Goal: Check status

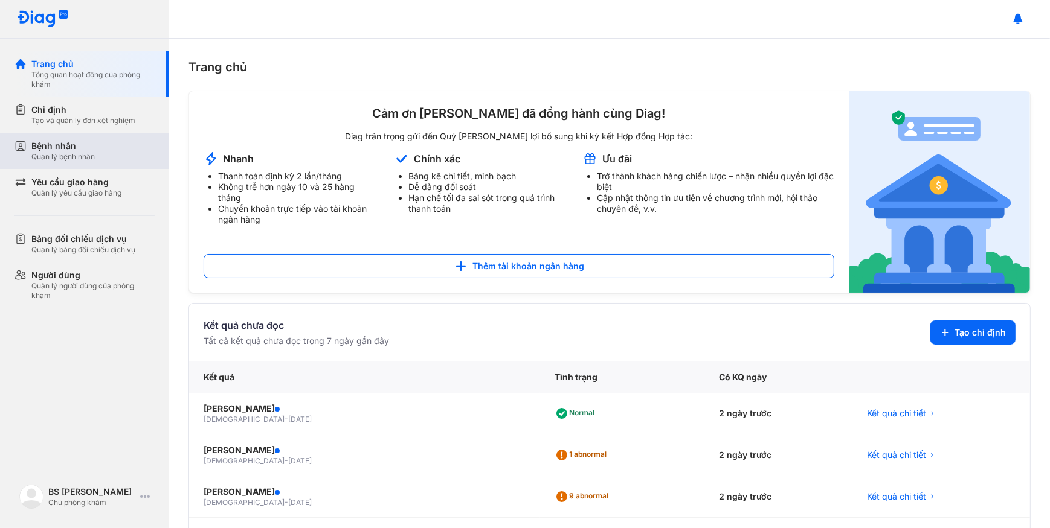
click at [127, 153] on div "Bệnh nhân Quản lý bệnh nhân" at bounding box center [92, 151] width 123 height 22
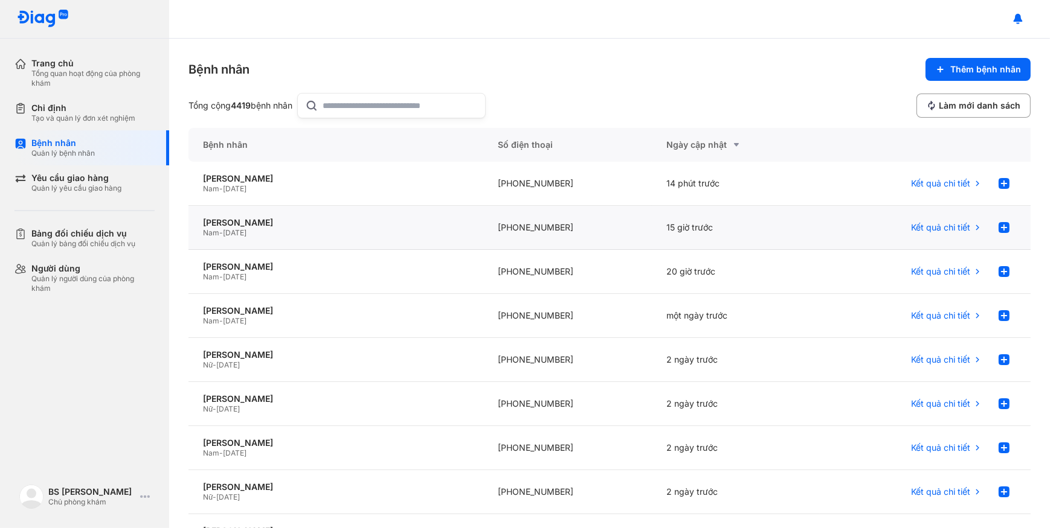
click at [246, 230] on span "[DATE]" at bounding box center [235, 232] width 24 height 9
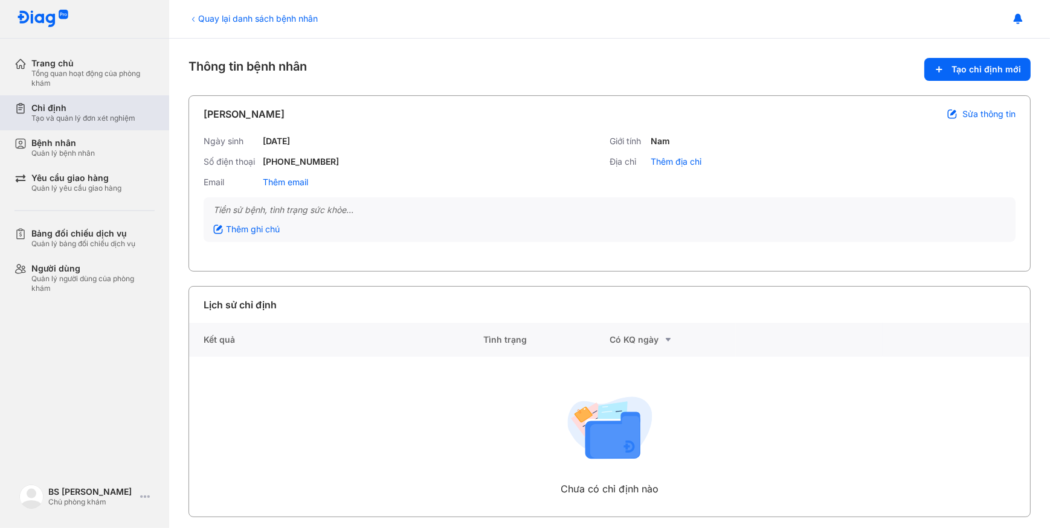
click at [71, 114] on div "Tạo và quản lý đơn xét nghiệm" at bounding box center [83, 119] width 104 height 10
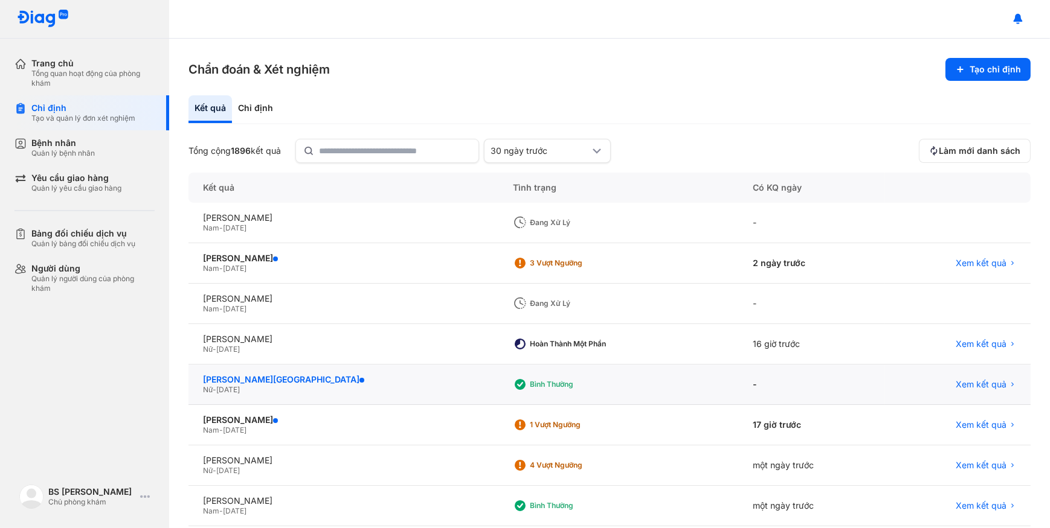
click at [402, 379] on div "[PERSON_NAME][GEOGRAPHIC_DATA]" at bounding box center [343, 379] width 281 height 11
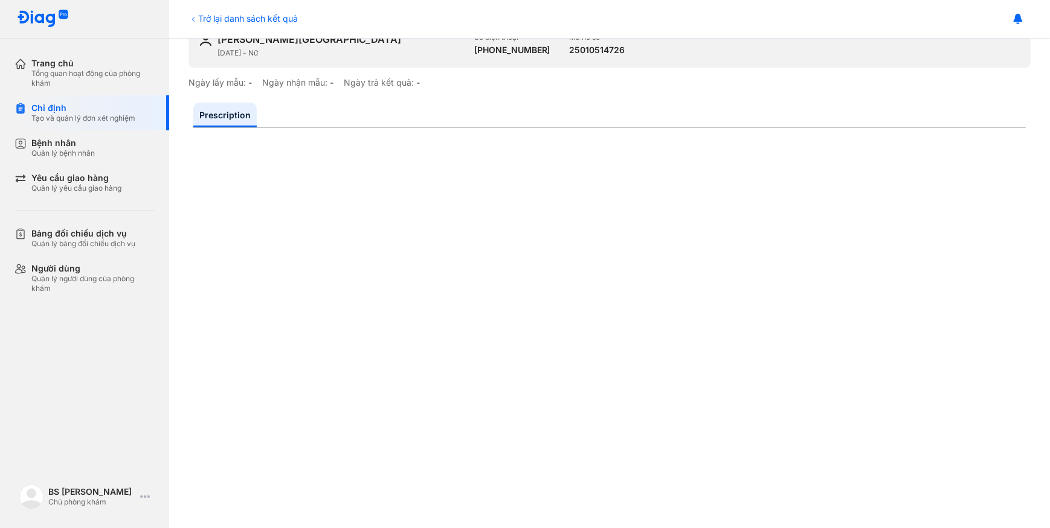
scroll to position [164, 0]
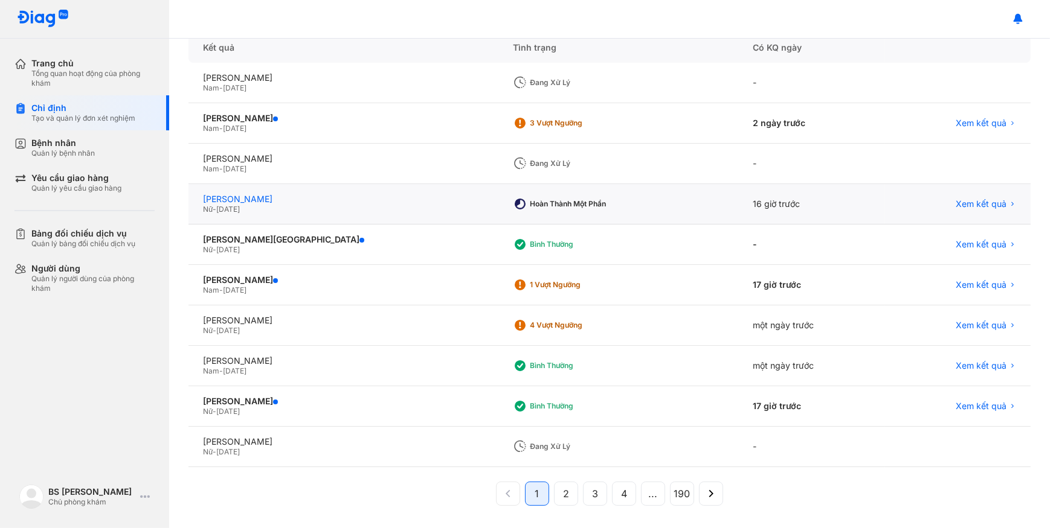
scroll to position [141, 0]
